Goal: Participate in discussion: Engage in conversation with other users on a specific topic

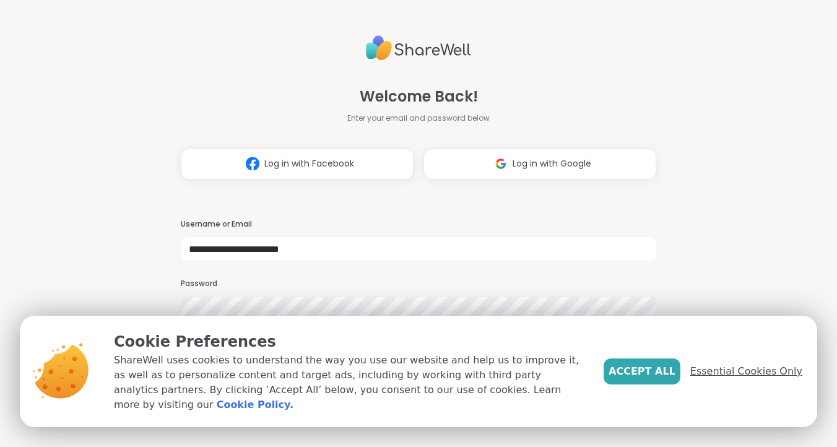
click at [729, 379] on span "Essential Cookies Only" at bounding box center [746, 371] width 112 height 15
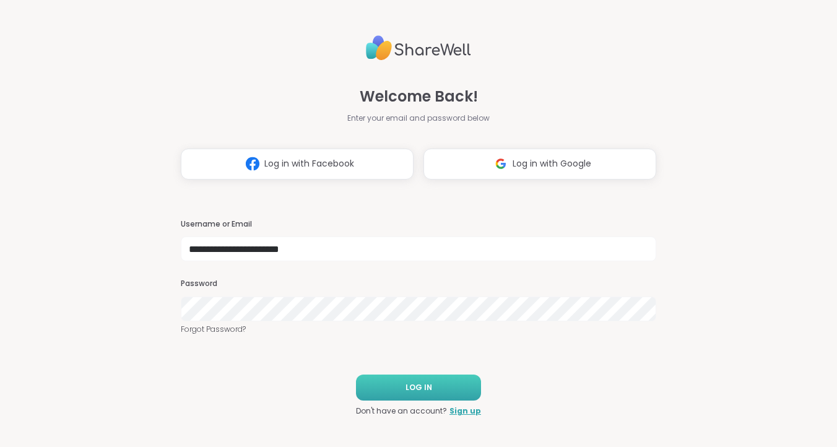
click at [427, 387] on span "LOG IN" at bounding box center [419, 387] width 27 height 11
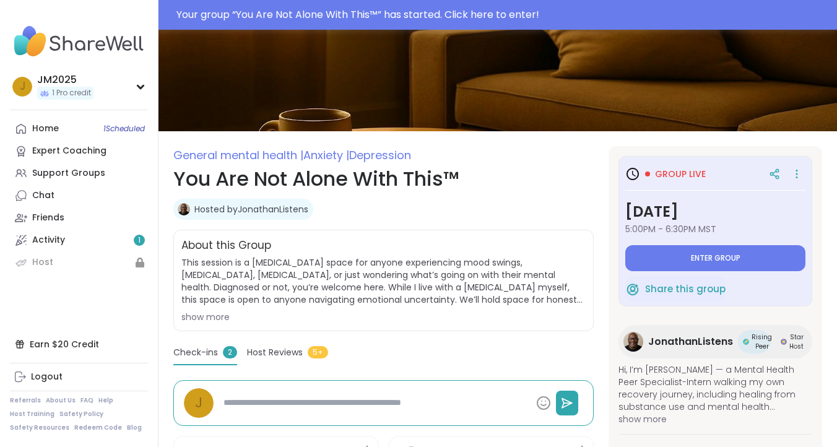
scroll to position [58, 0]
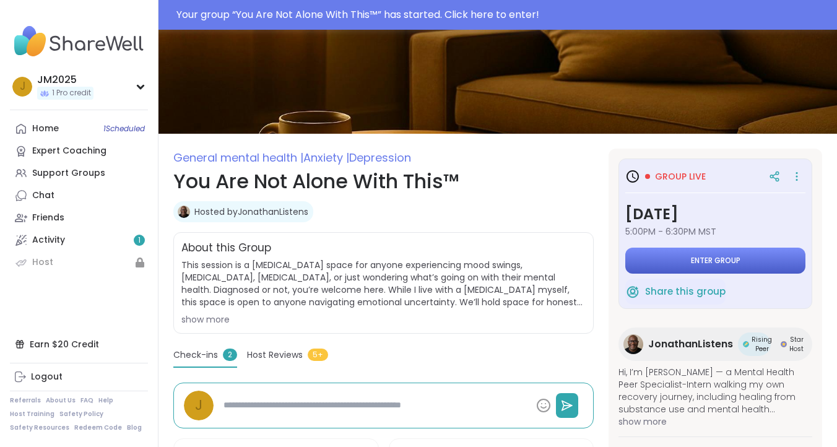
click at [725, 251] on button "Enter group" at bounding box center [715, 261] width 180 height 26
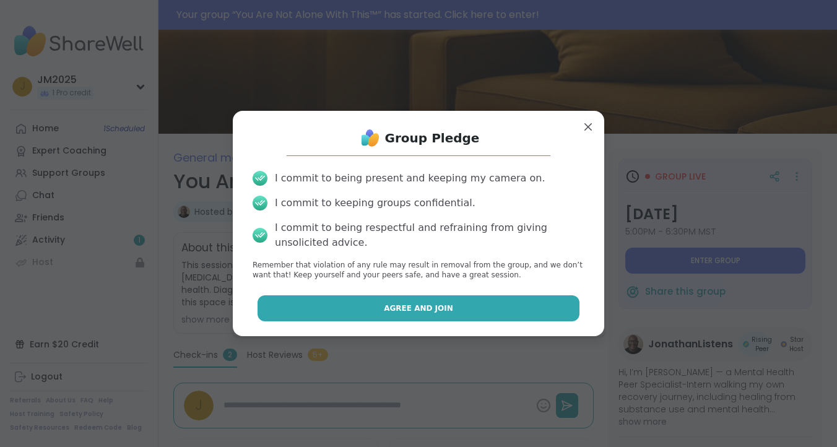
click at [445, 306] on span "Agree and Join" at bounding box center [418, 308] width 69 height 11
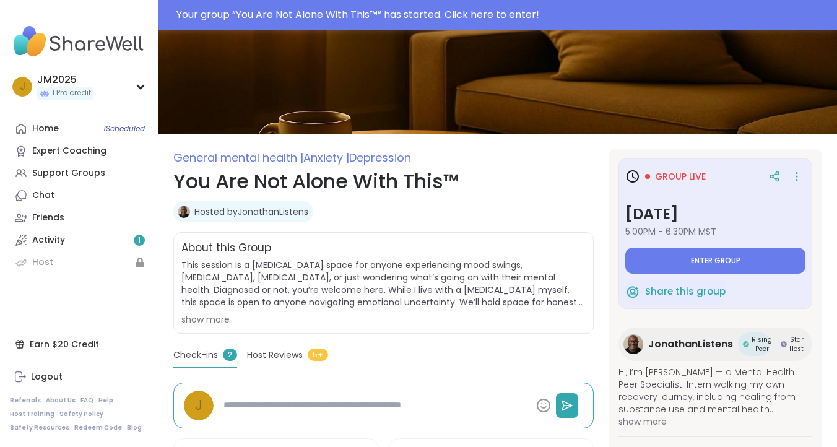
type textarea "*"
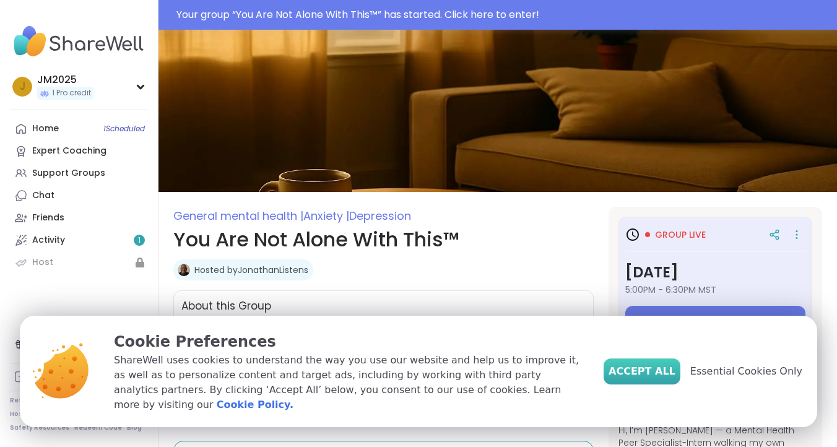
click at [660, 376] on span "Accept All" at bounding box center [642, 371] width 67 height 15
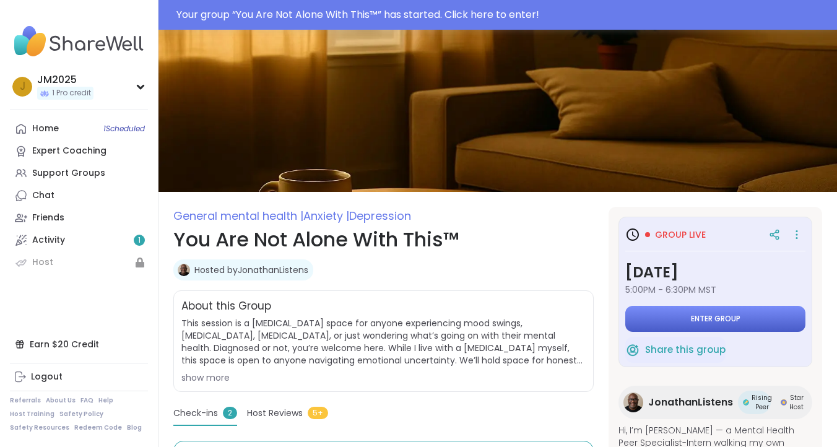
click at [715, 320] on span "Enter group" at bounding box center [716, 319] width 50 height 10
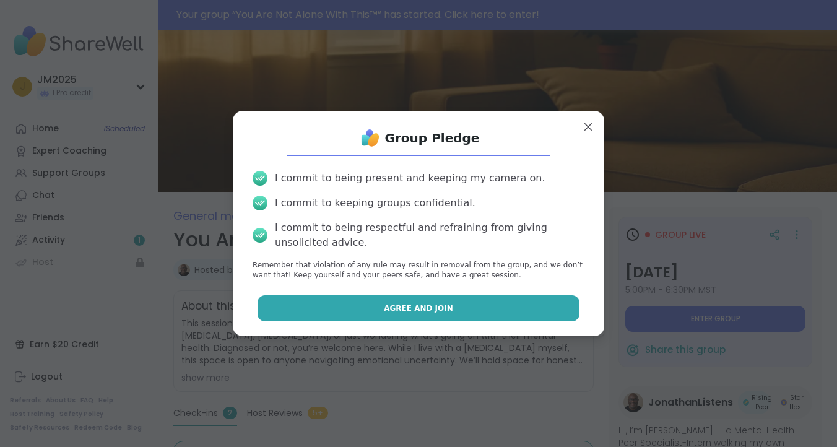
click at [422, 310] on span "Agree and Join" at bounding box center [418, 308] width 69 height 11
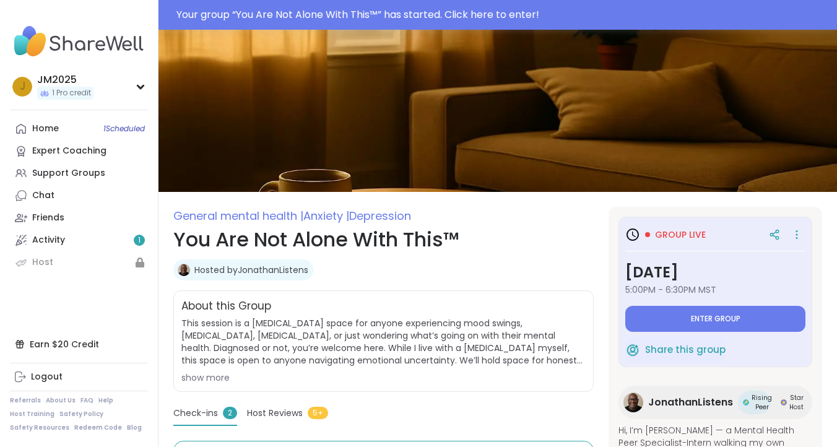
type textarea "*"
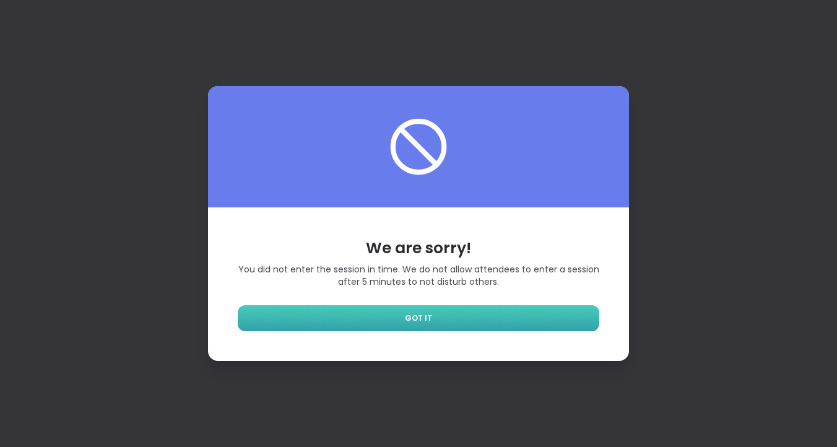
click at [425, 317] on span "GOT IT" at bounding box center [418, 318] width 27 height 11
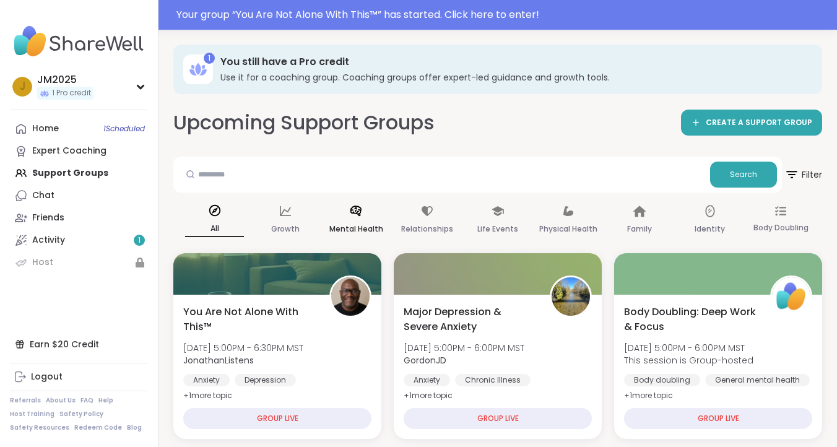
click at [352, 212] on icon at bounding box center [355, 211] width 11 height 11
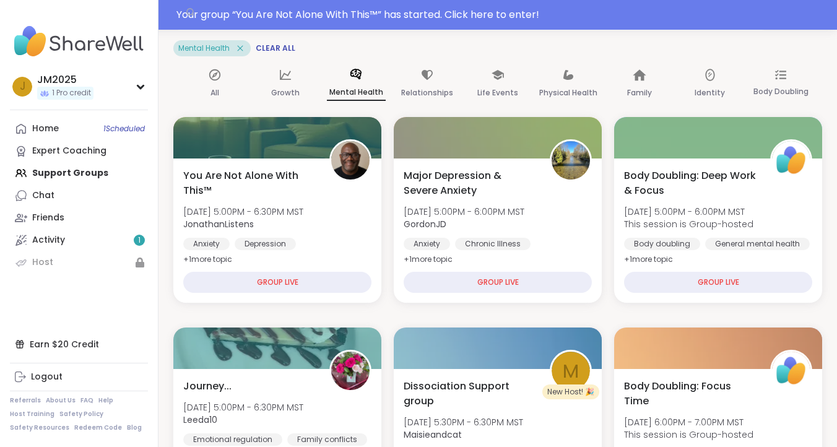
scroll to position [170, 0]
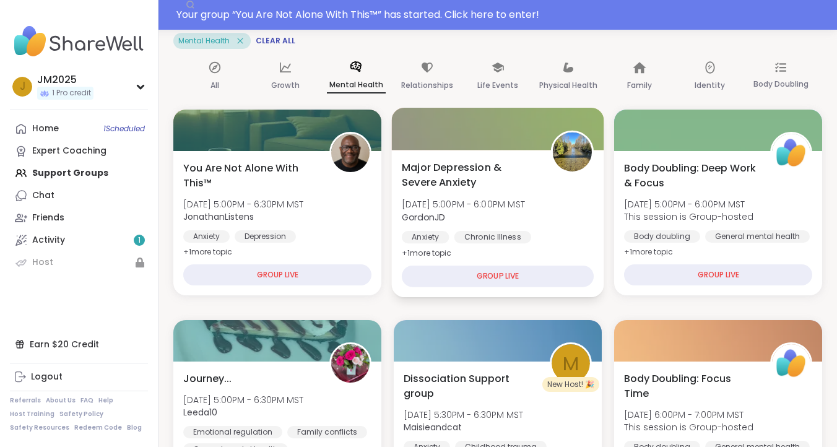
click at [435, 251] on span "+ 1 more topic" at bounding box center [427, 253] width 50 height 10
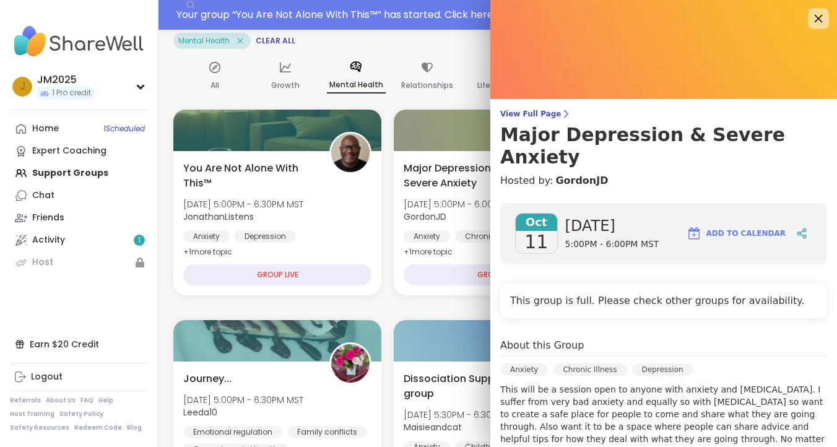
click at [817, 19] on icon at bounding box center [818, 18] width 15 height 15
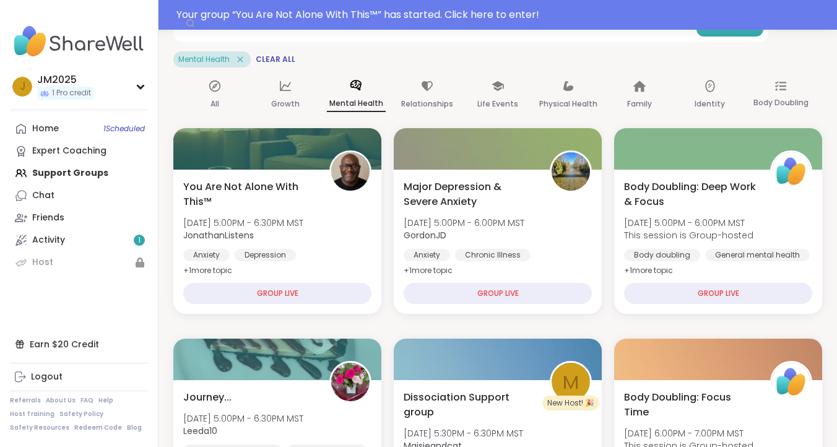
scroll to position [150, 0]
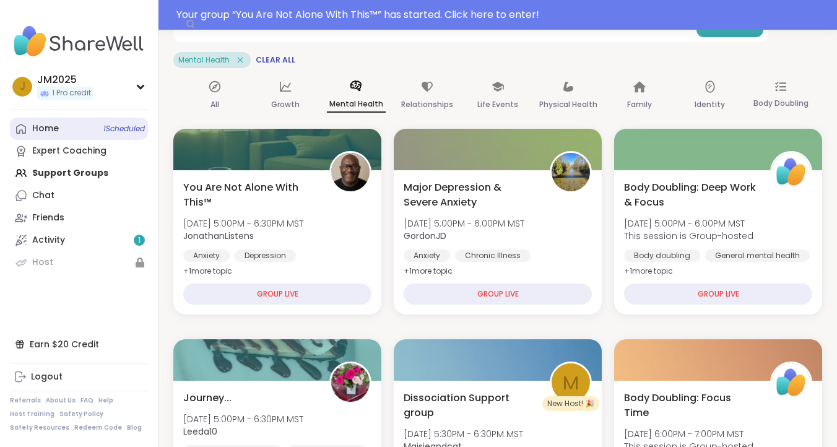
click at [126, 126] on span "1 Scheduled" at bounding box center [123, 129] width 41 height 10
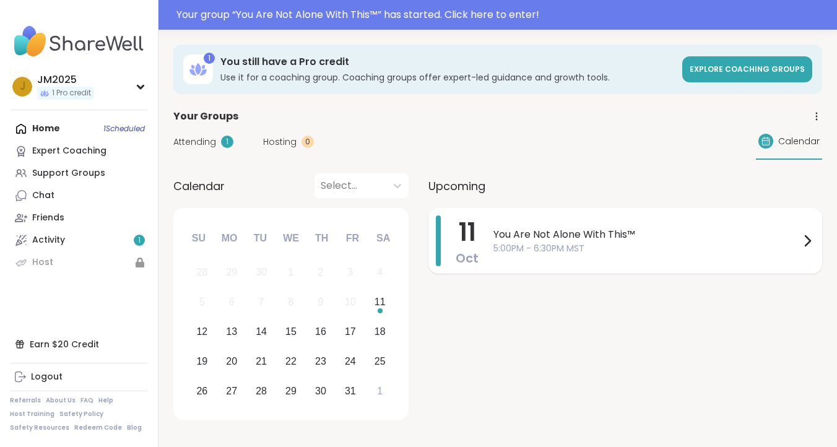
click at [799, 242] on span "5:00PM - 6:30PM MST" at bounding box center [647, 248] width 307 height 13
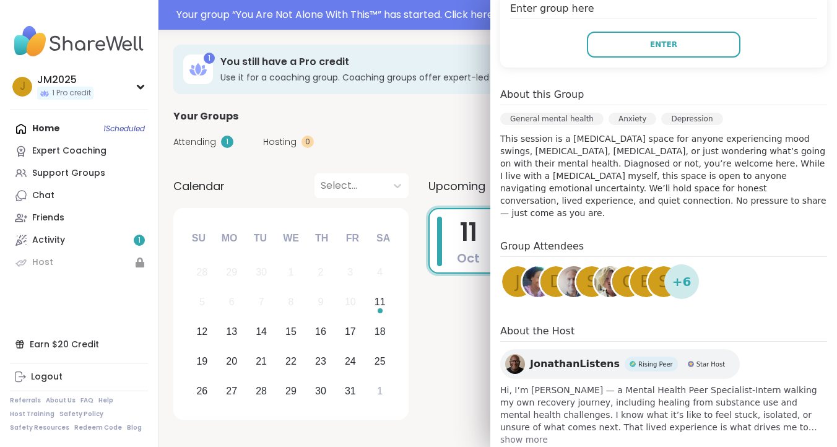
scroll to position [271, 0]
click at [530, 270] on img at bounding box center [538, 281] width 31 height 31
click at [681, 272] on span "+ 6" at bounding box center [682, 281] width 19 height 19
click at [656, 269] on div "s" at bounding box center [663, 281] width 31 height 31
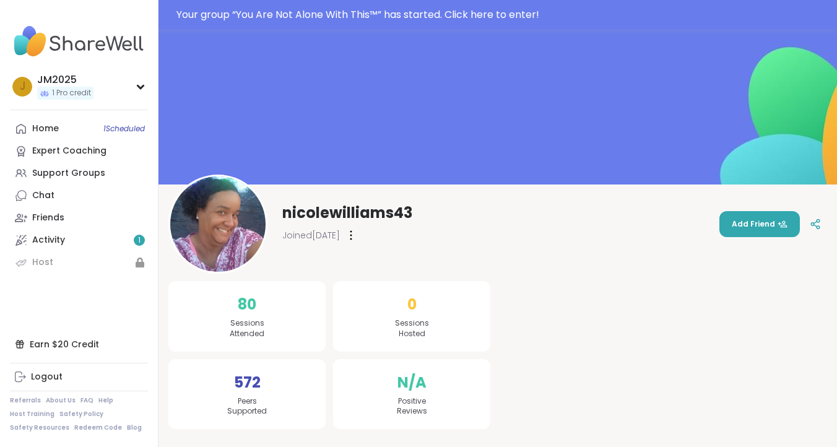
click at [109, 41] on img at bounding box center [79, 41] width 138 height 43
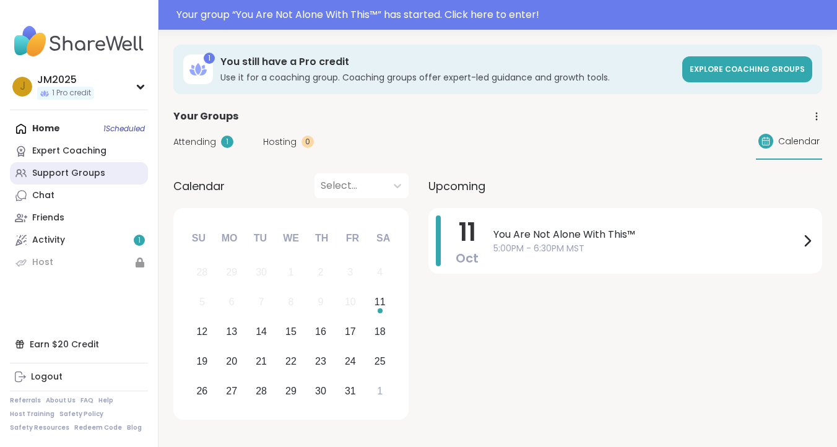
click at [94, 169] on div "Support Groups" at bounding box center [68, 173] width 73 height 12
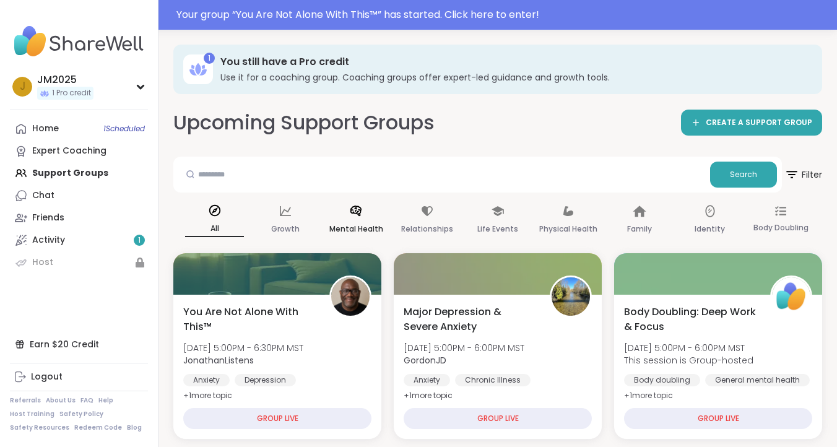
click at [350, 217] on icon at bounding box center [356, 211] width 14 height 14
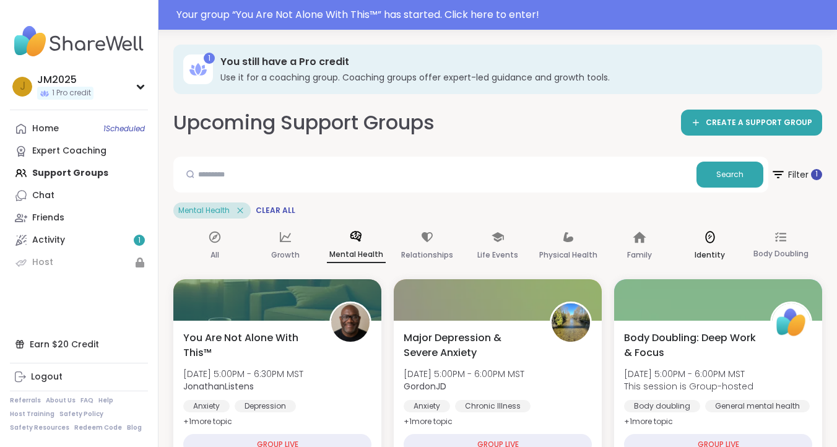
click at [706, 240] on icon at bounding box center [709, 237] width 9 height 12
